Goal: Task Accomplishment & Management: Manage account settings

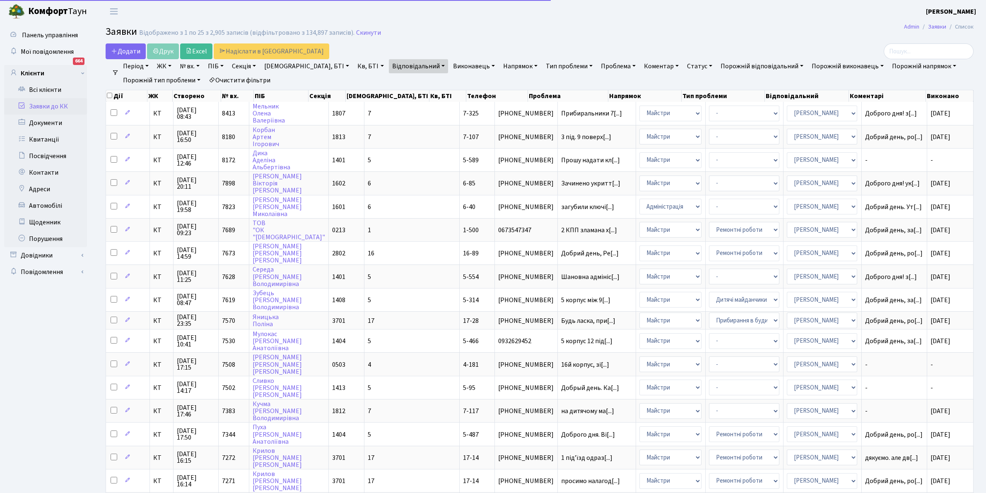
select select "25"
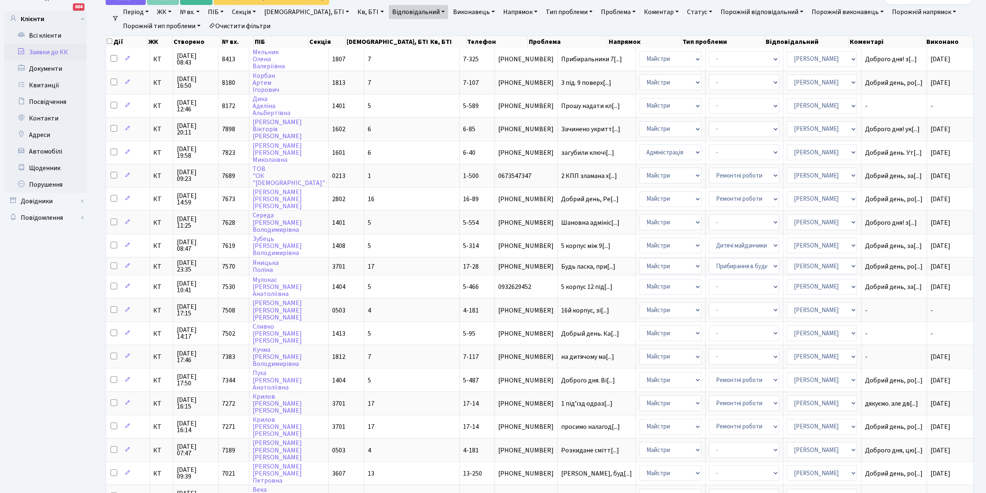
scroll to position [54, 0]
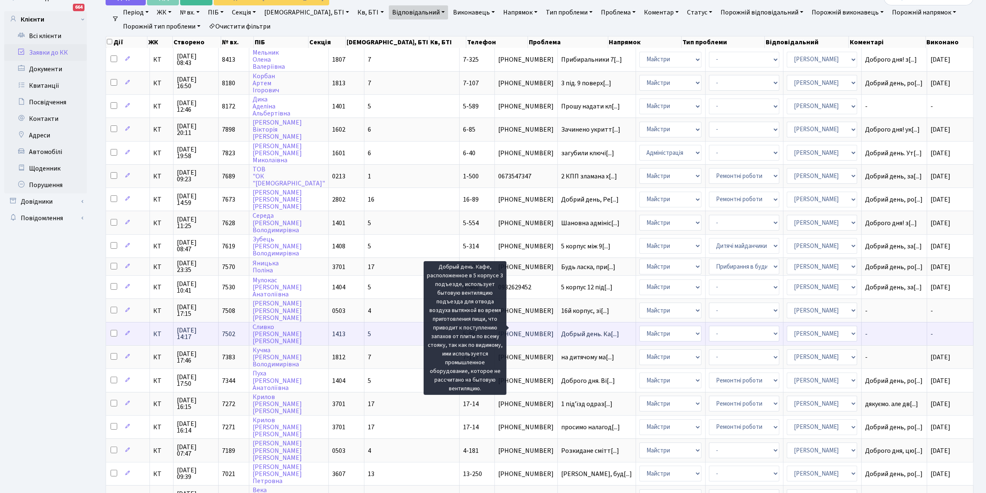
click at [561, 330] on span "Добрый день. Ка[...]" at bounding box center [590, 334] width 58 height 9
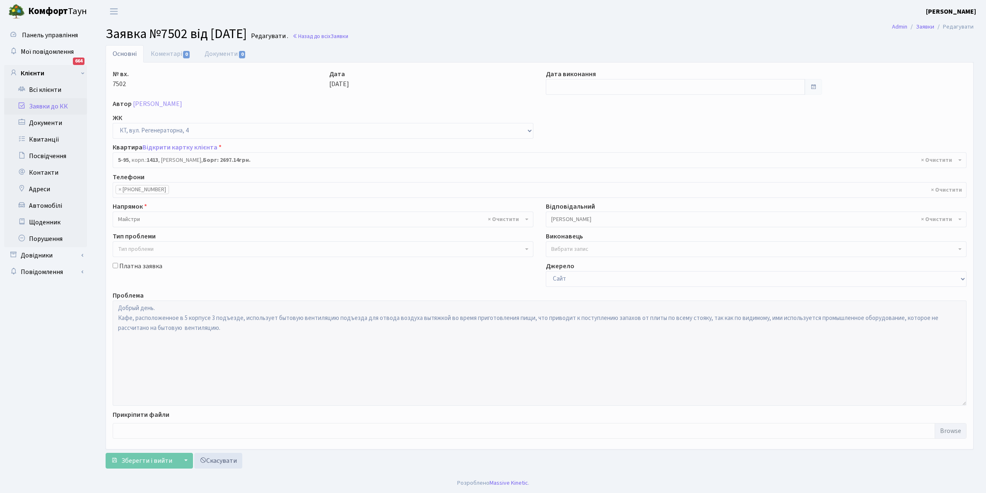
select select "2451"
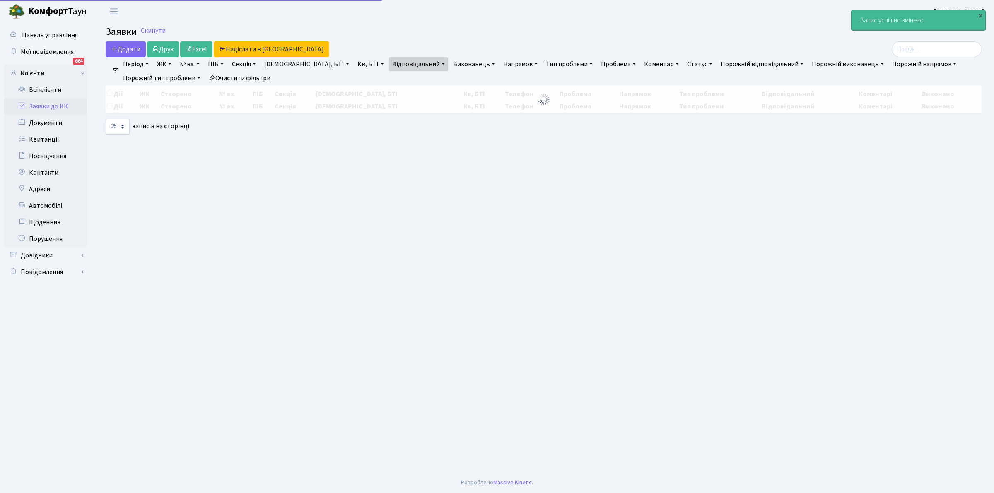
select select "25"
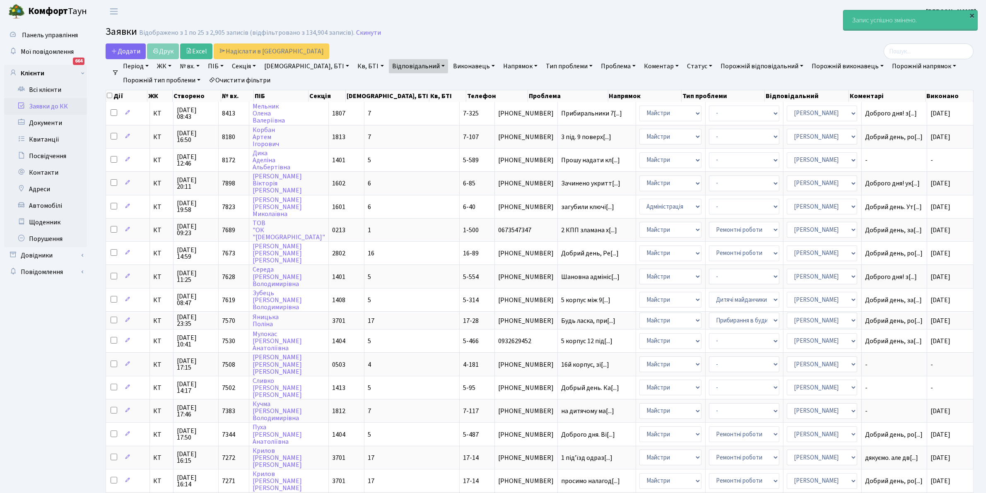
click at [974, 16] on div "×" at bounding box center [973, 15] width 8 height 8
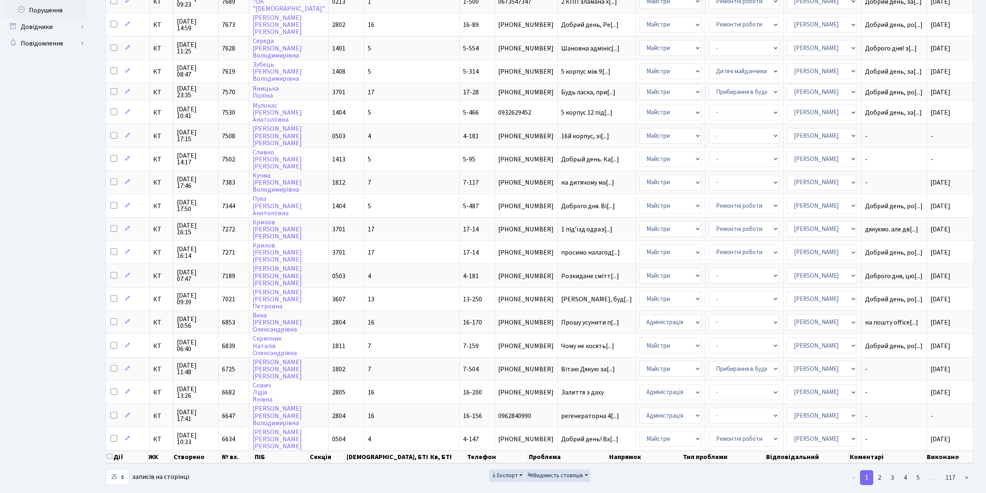
scroll to position [230, 0]
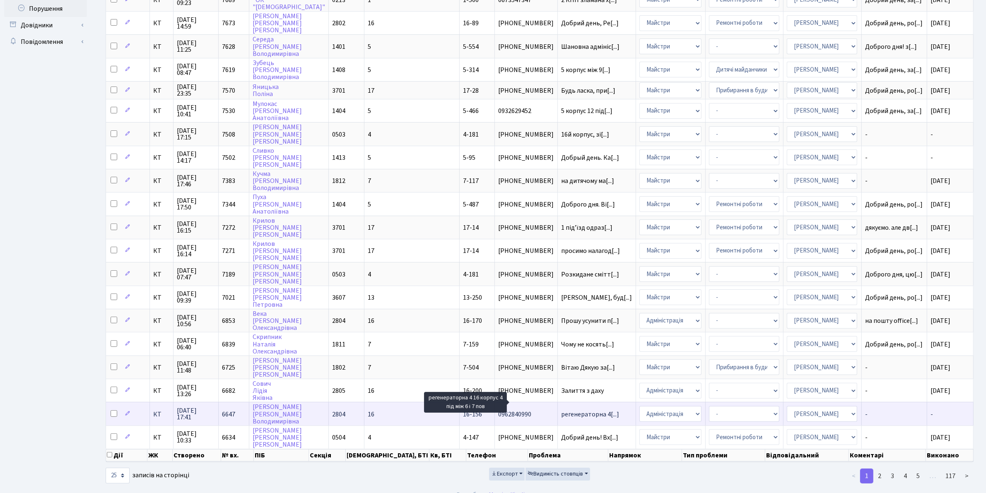
click at [561, 410] on span "регенераторна 4[...]" at bounding box center [590, 414] width 58 height 9
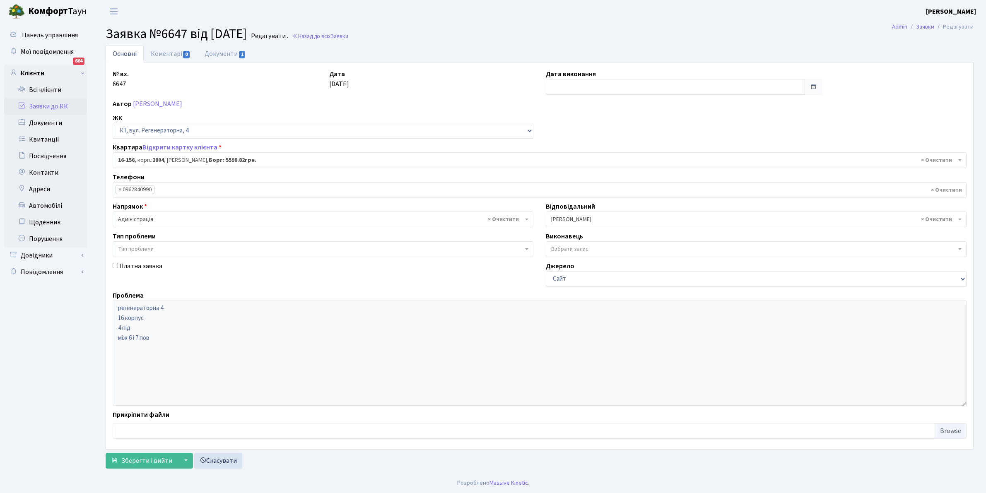
select select "8717"
click at [235, 52] on link "Документи 1" at bounding box center [226, 53] width 56 height 17
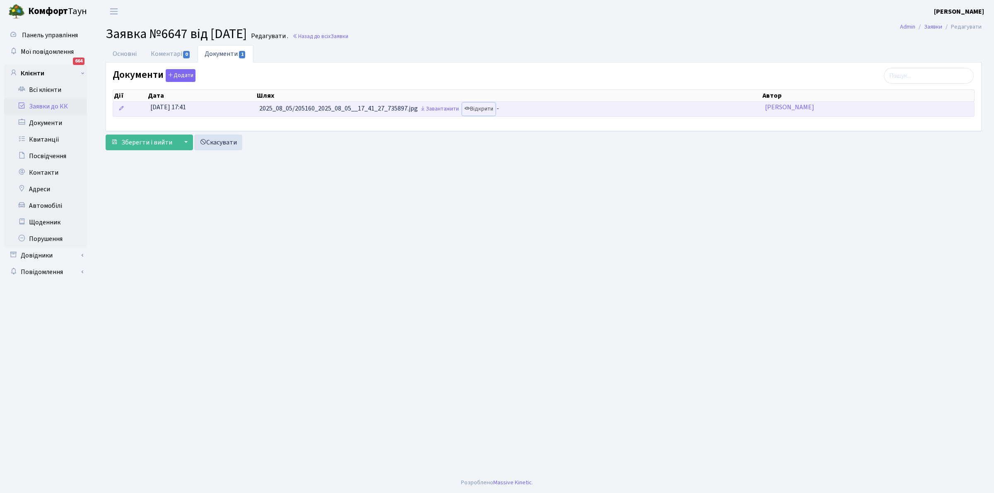
click at [485, 109] on link "Відкрити" at bounding box center [478, 109] width 33 height 13
